Goal: Task Accomplishment & Management: Manage account settings

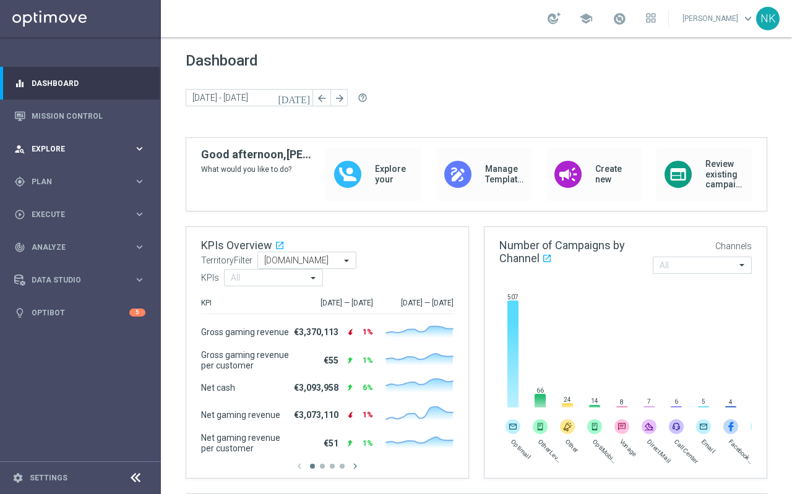
click at [76, 155] on div "person_search Explore keyboard_arrow_right" at bounding box center [80, 148] width 160 height 33
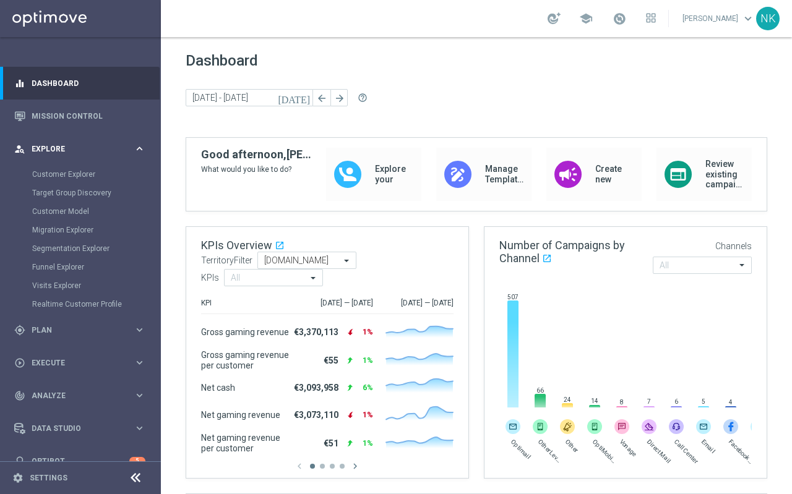
click at [58, 152] on div "person_search Explore" at bounding box center [73, 148] width 119 height 11
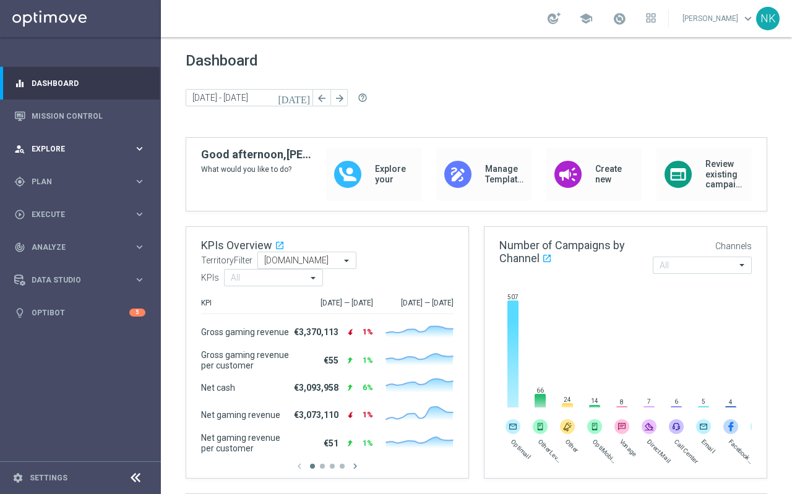
click at [87, 153] on div "person_search Explore" at bounding box center [73, 148] width 119 height 11
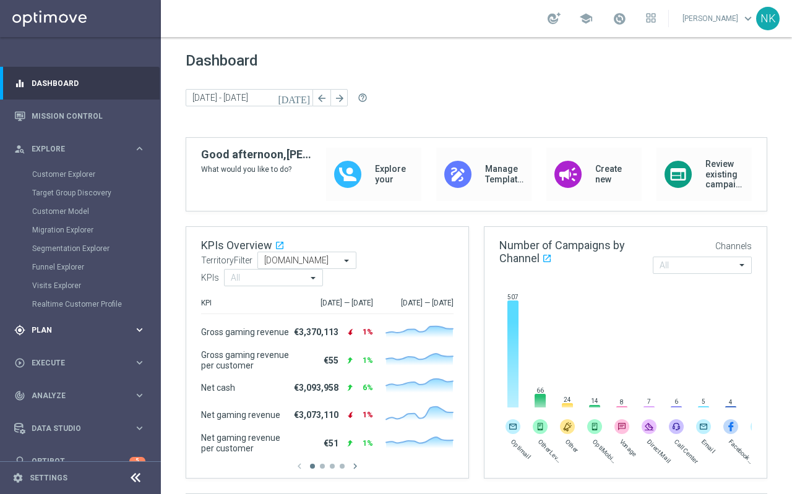
click at [76, 330] on span "Plan" at bounding box center [83, 330] width 102 height 7
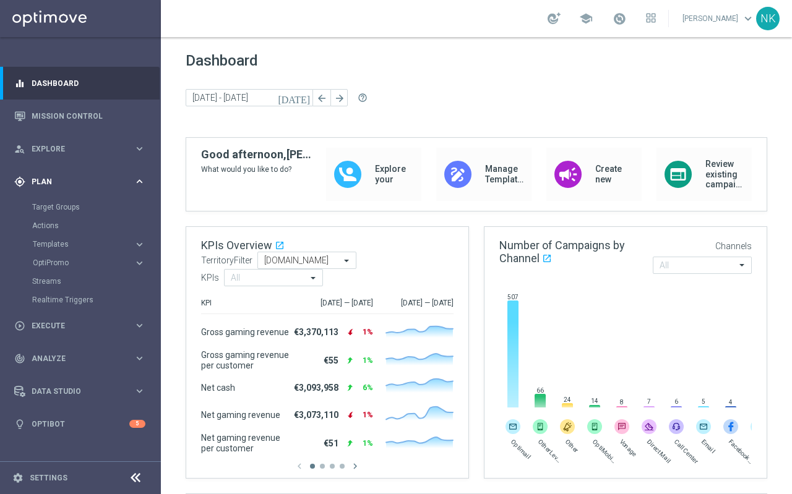
click at [76, 330] on span "Execute" at bounding box center [83, 325] width 102 height 7
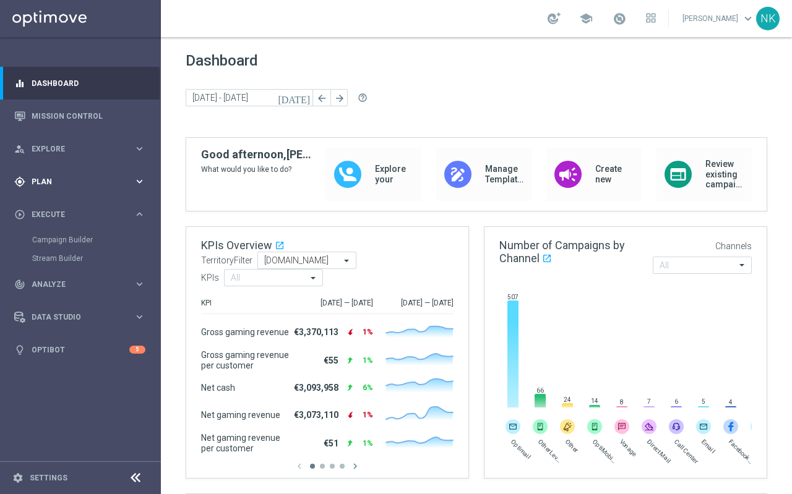
click at [53, 180] on span "Plan" at bounding box center [83, 181] width 102 height 7
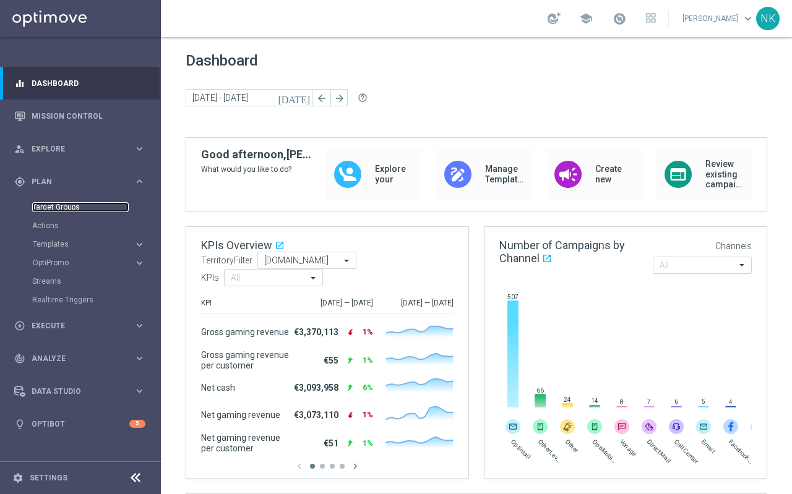
click at [59, 208] on link "Target Groups" at bounding box center [80, 207] width 96 height 10
